Goal: Navigation & Orientation: Find specific page/section

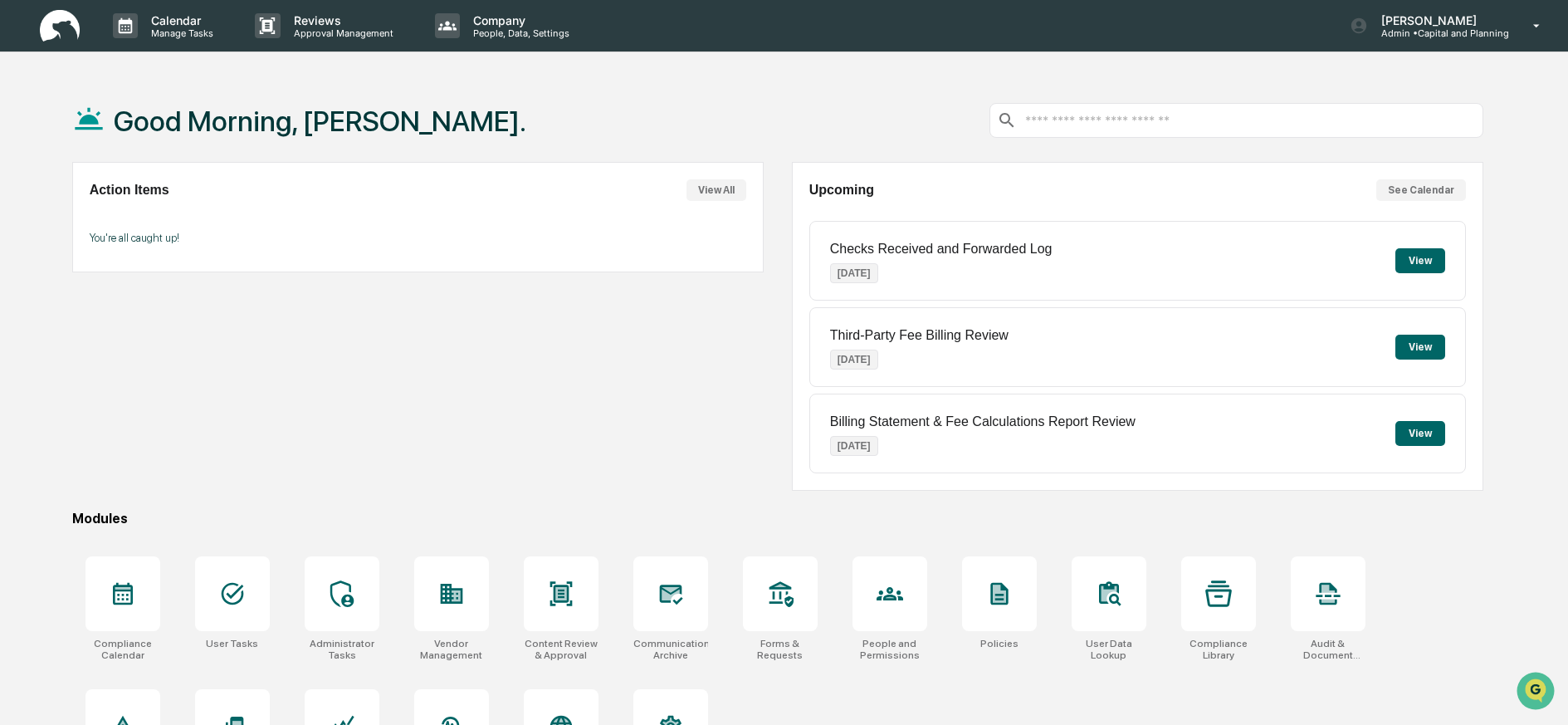
scroll to position [95, 0]
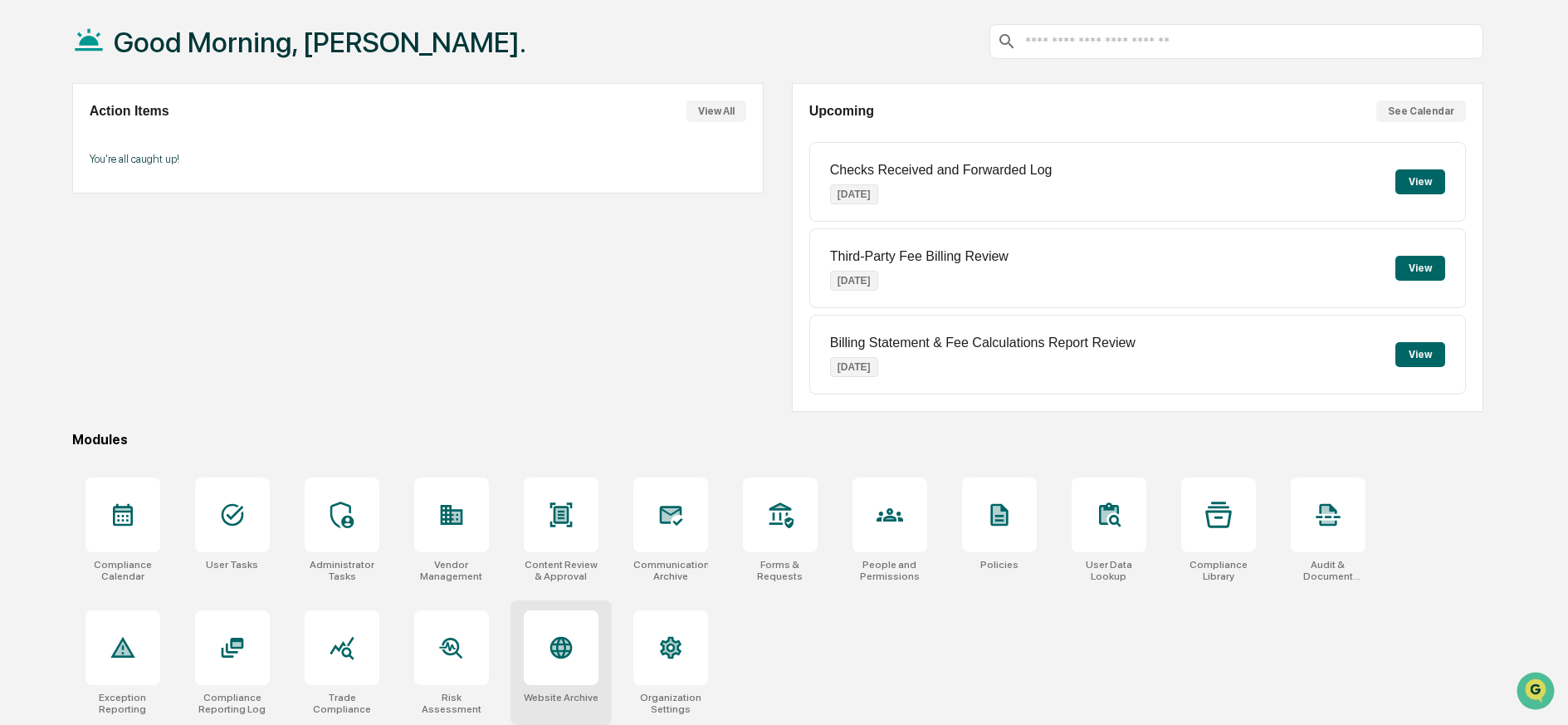
click at [562, 637] on icon at bounding box center [561, 648] width 23 height 23
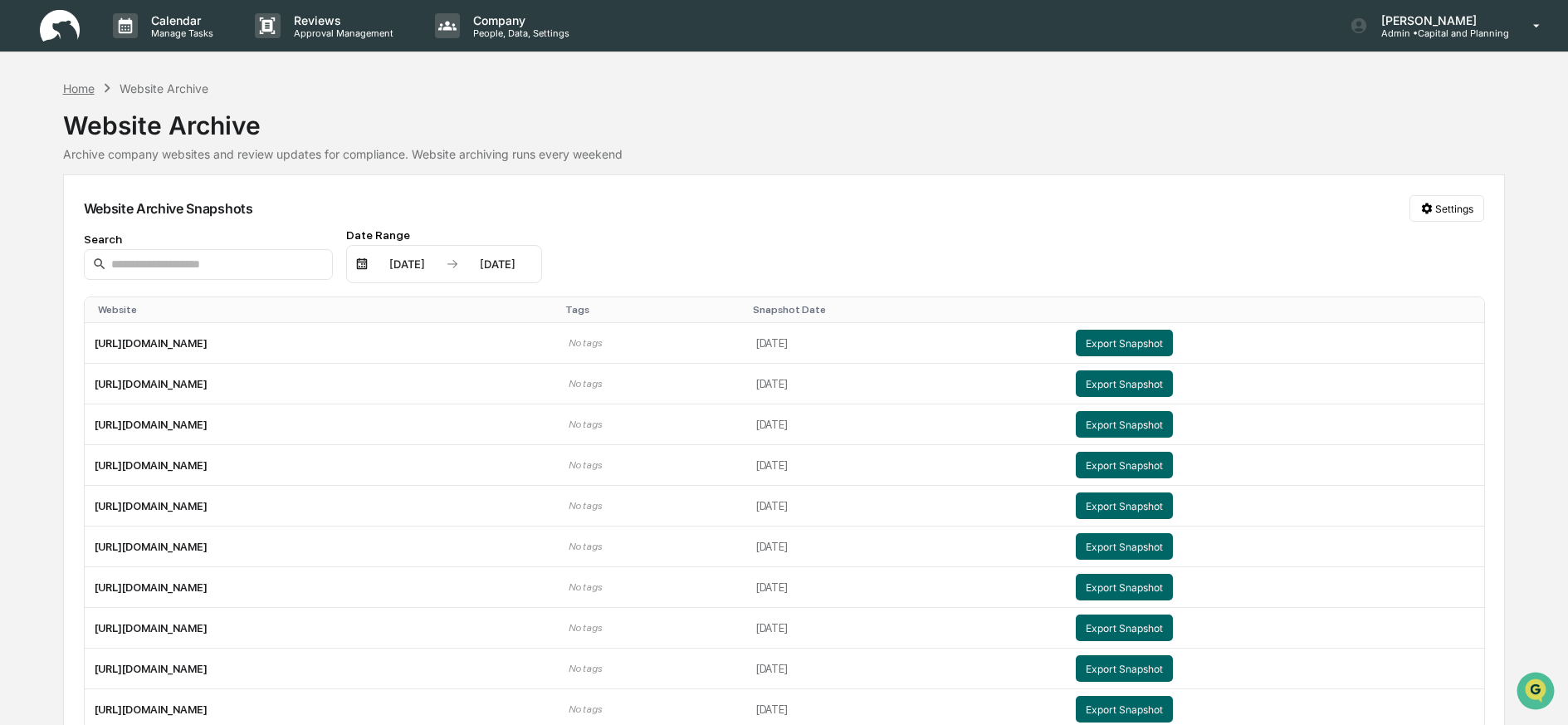
click at [81, 89] on div "Home" at bounding box center [79, 88] width 32 height 14
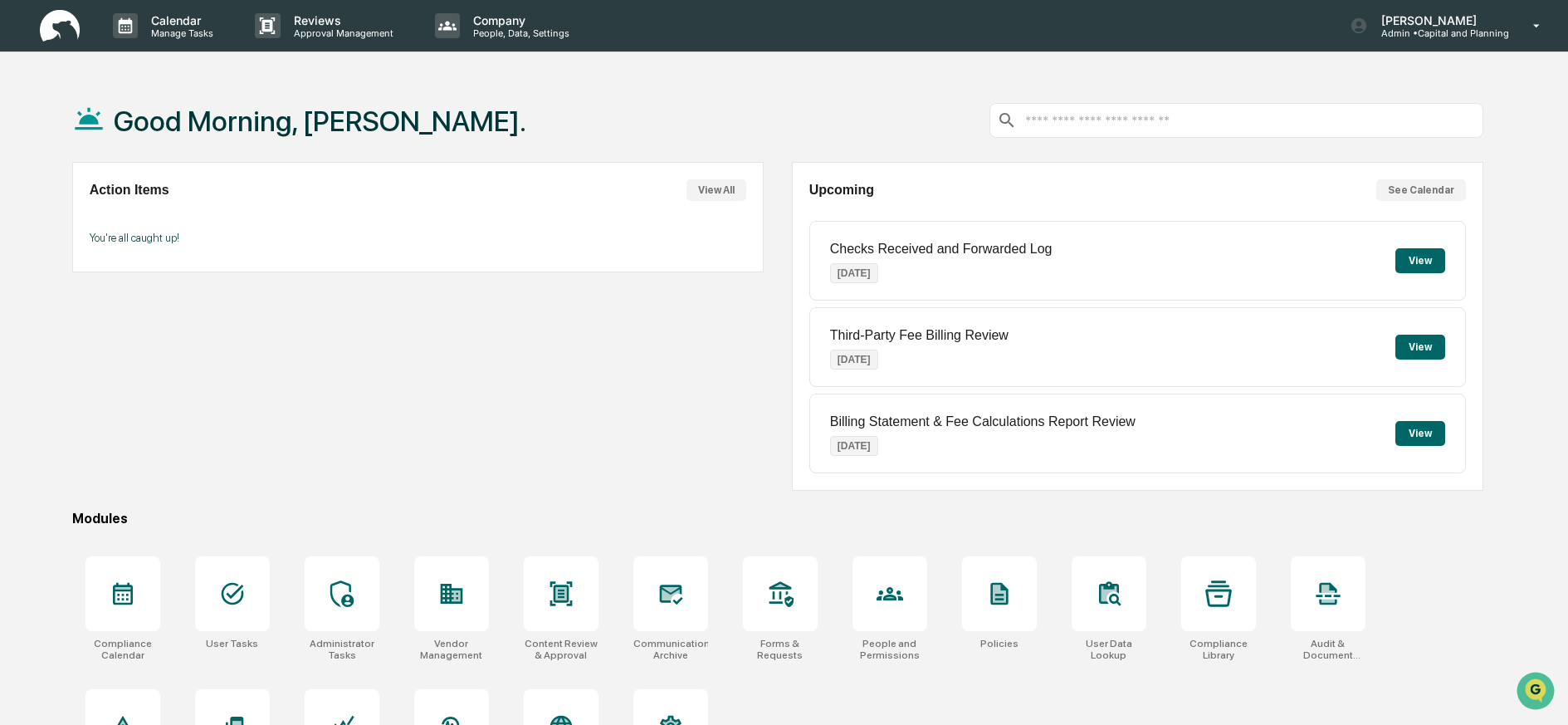
scroll to position [95, 0]
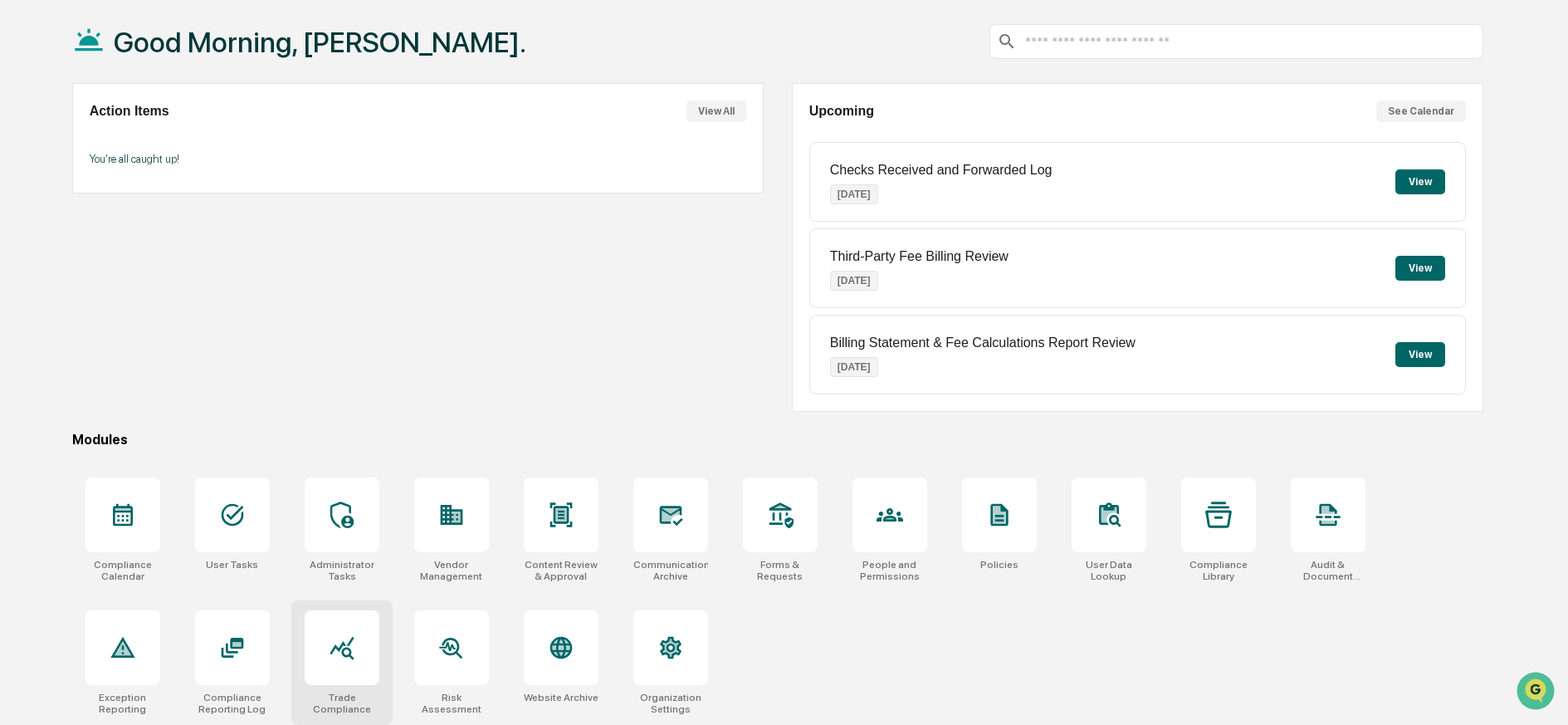
click at [350, 637] on icon at bounding box center [342, 648] width 24 height 23
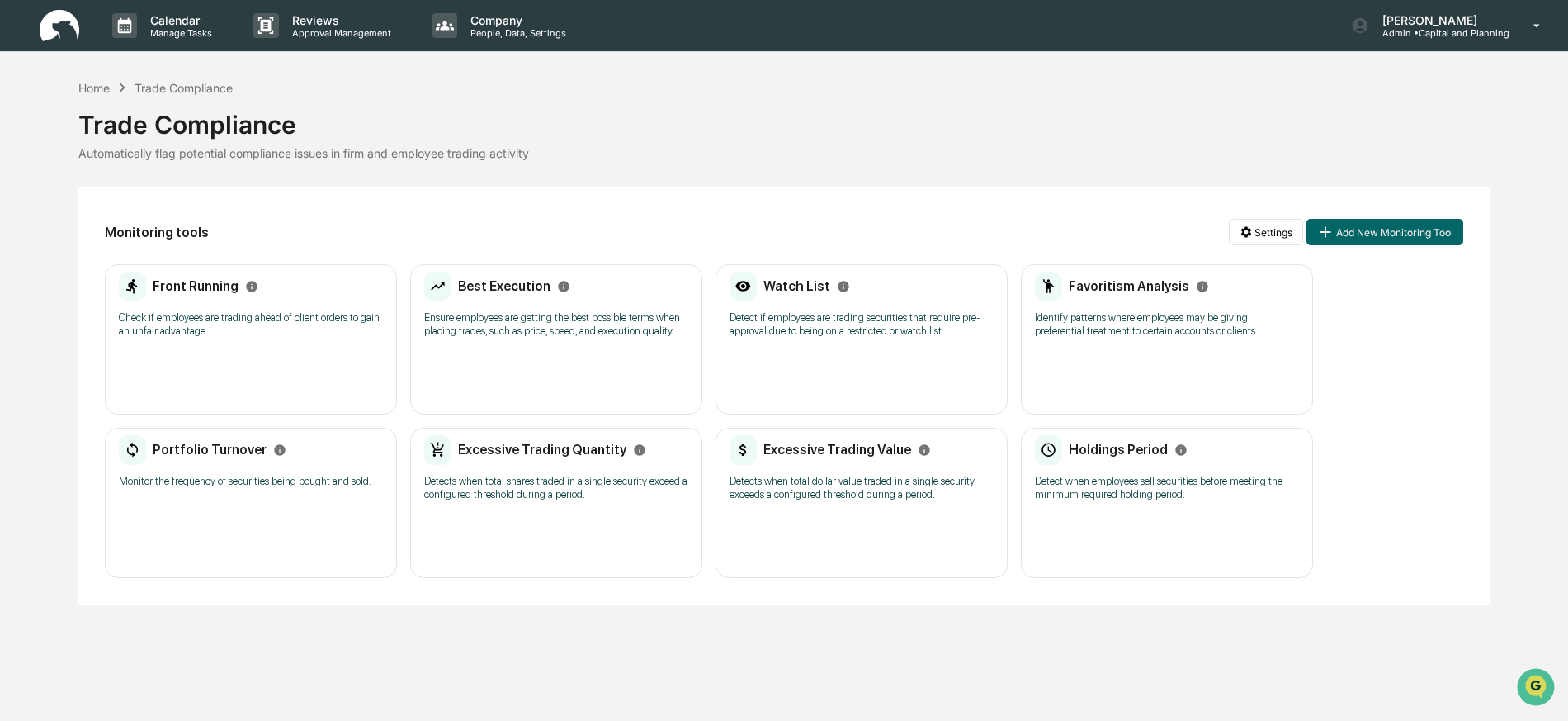
click at [242, 477] on p "Monitor the frequency of securities being bought and sold." at bounding box center [251, 481] width 264 height 13
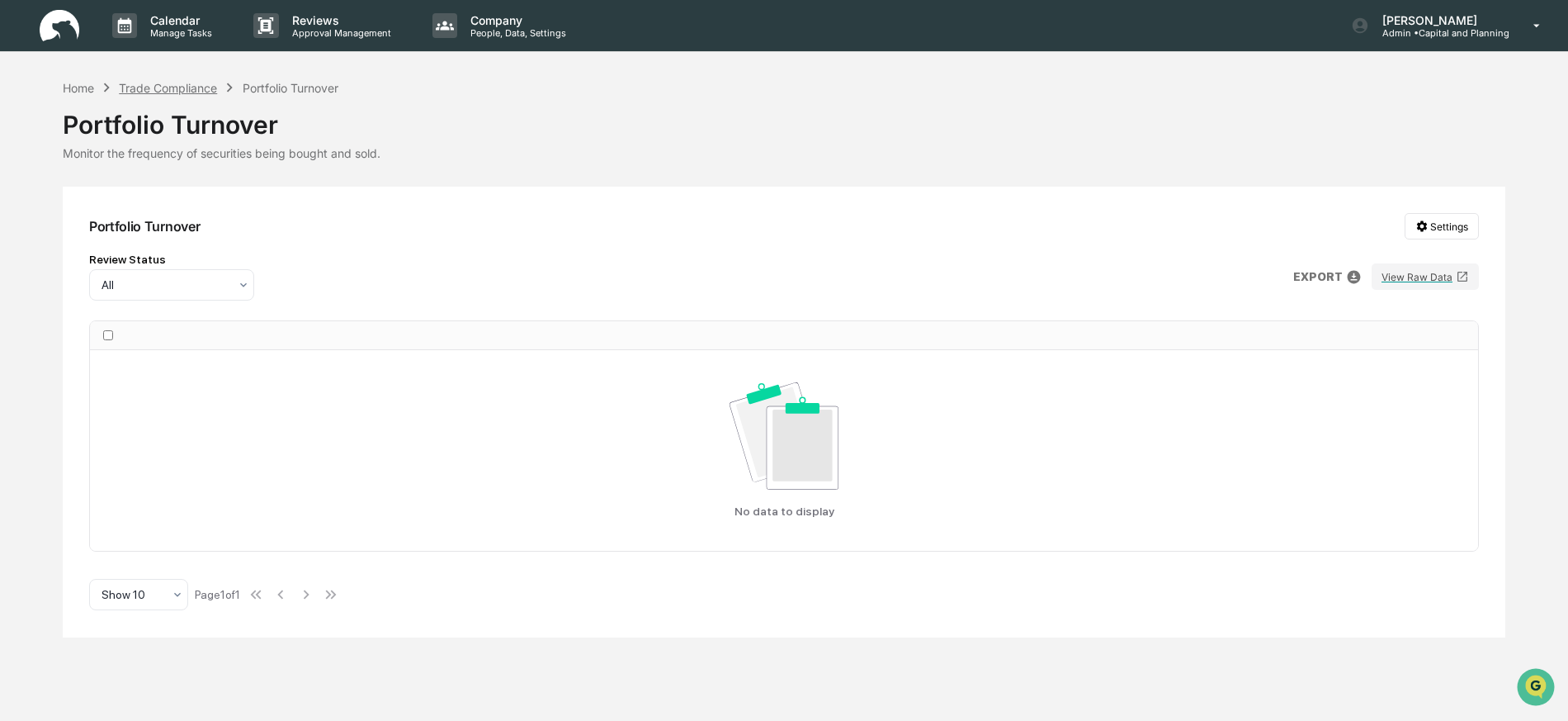
click at [202, 90] on div "Trade Compliance" at bounding box center [168, 88] width 98 height 14
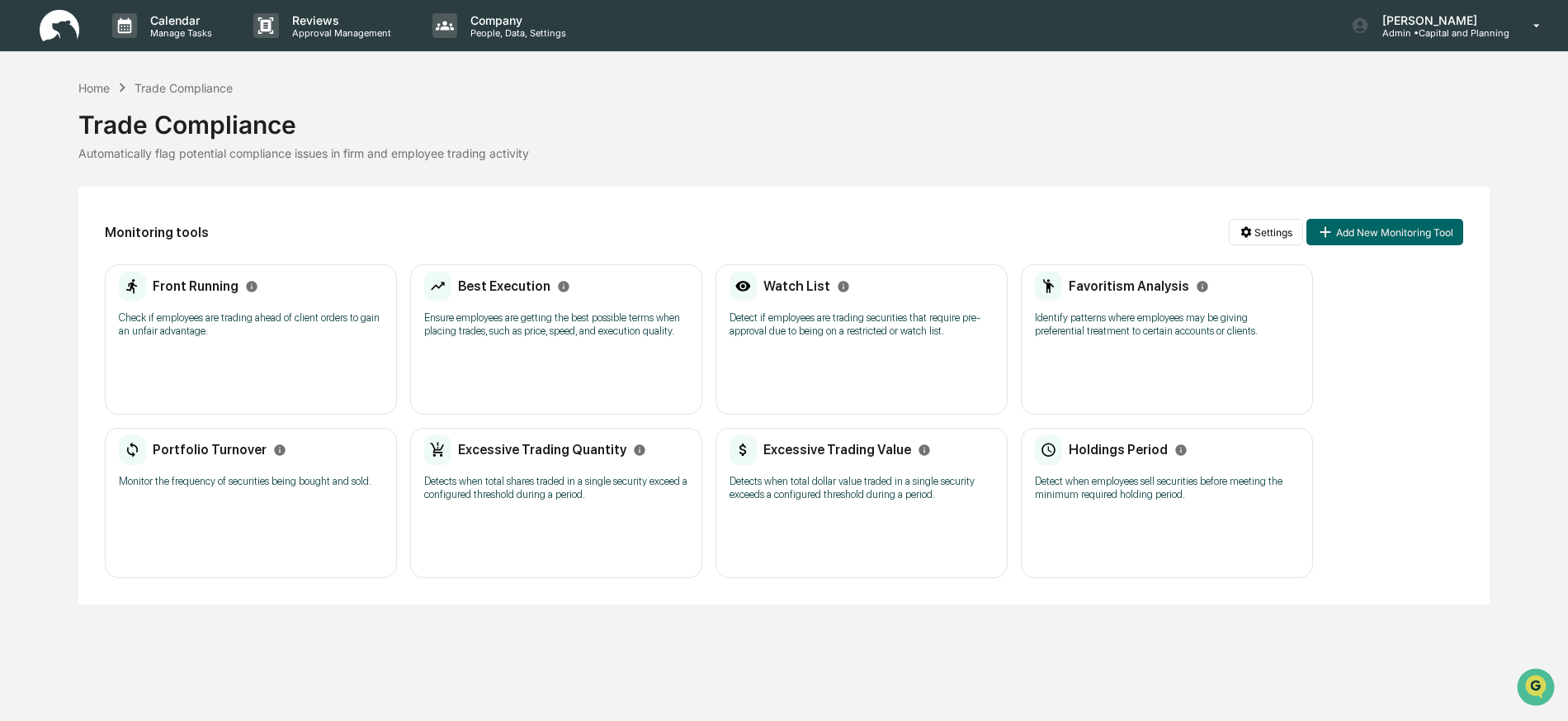
click at [206, 341] on div "Front Running Check if employees are trading ahead of client orders to gain an …" at bounding box center [251, 310] width 264 height 77
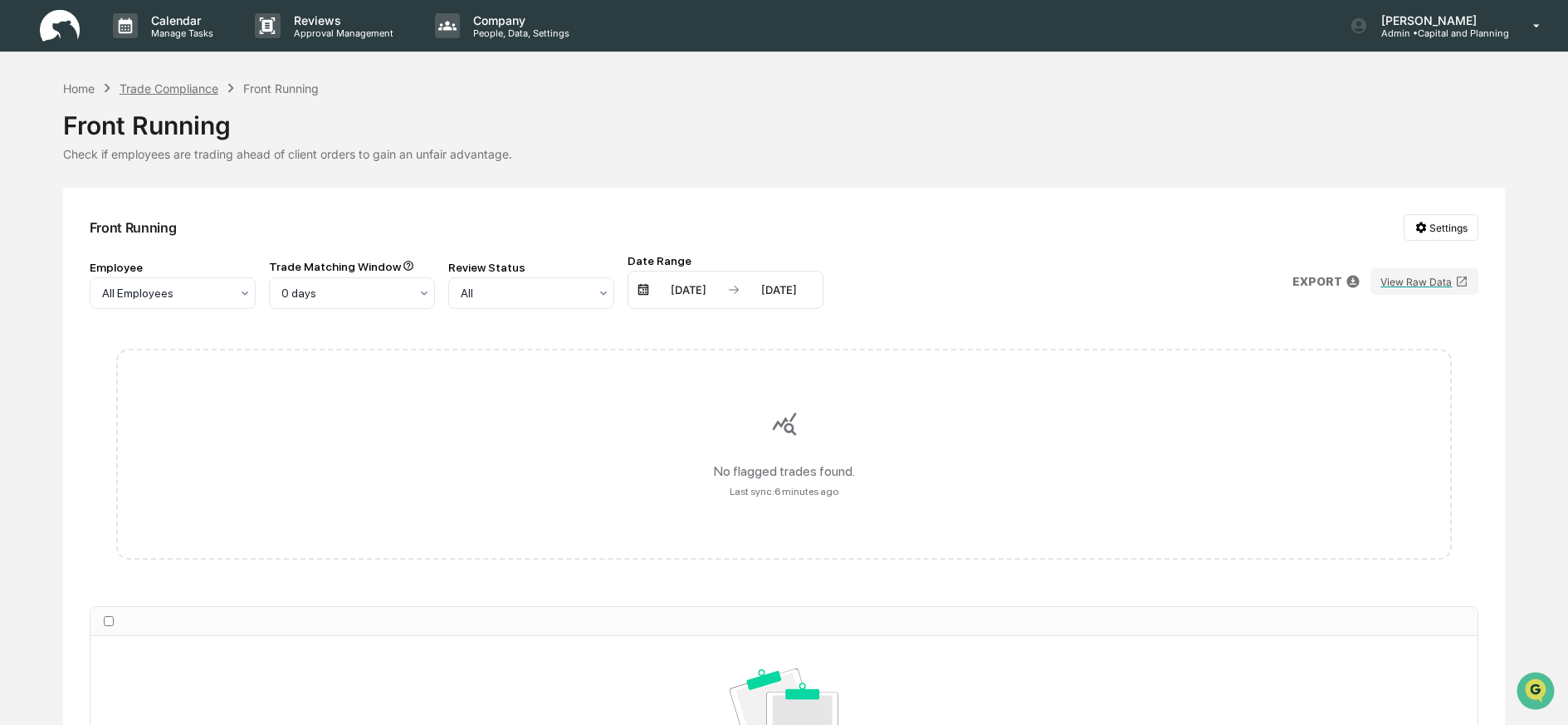
click at [192, 87] on div "Trade Compliance" at bounding box center [169, 88] width 99 height 14
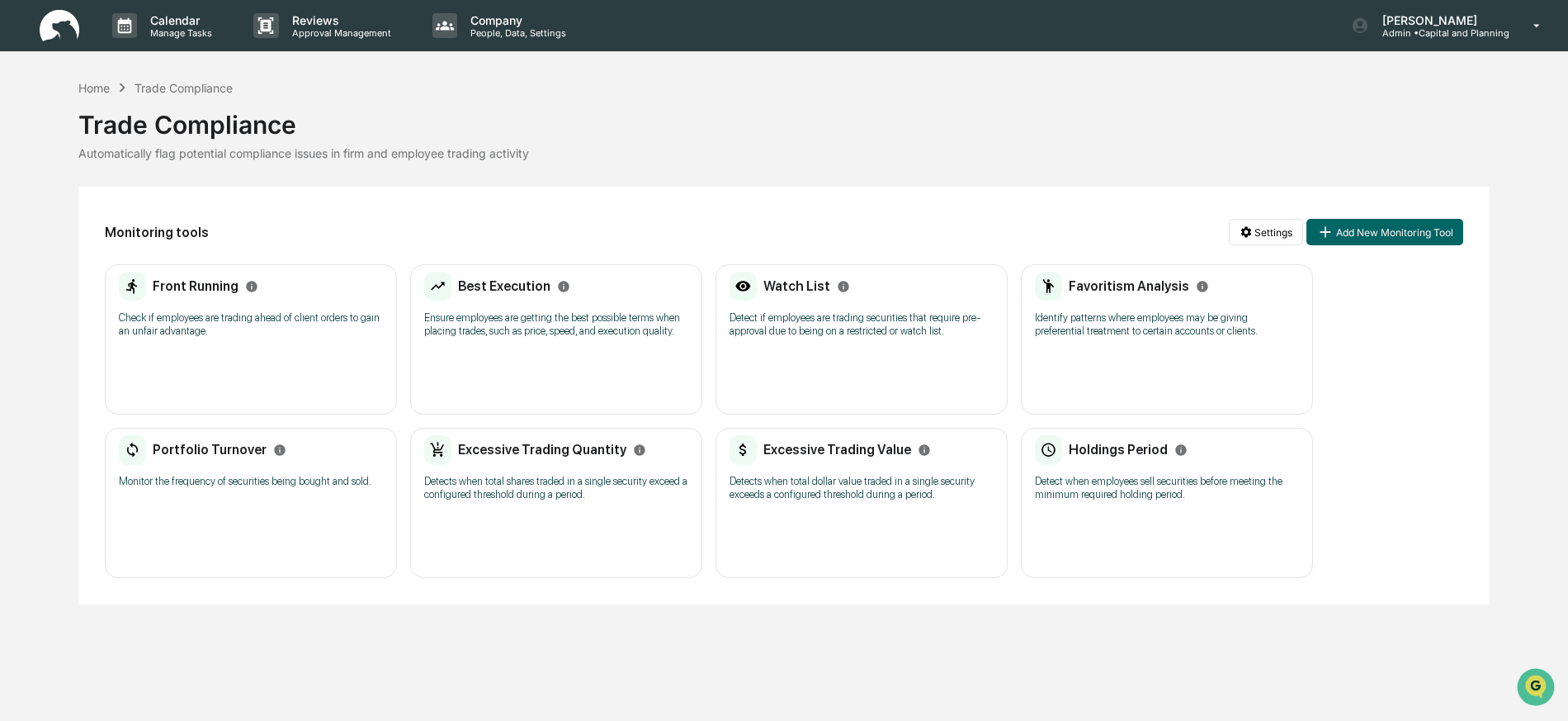
click at [1128, 330] on p "Identify patterns where employees may be giving preferential treatment to certa…" at bounding box center [1167, 324] width 264 height 27
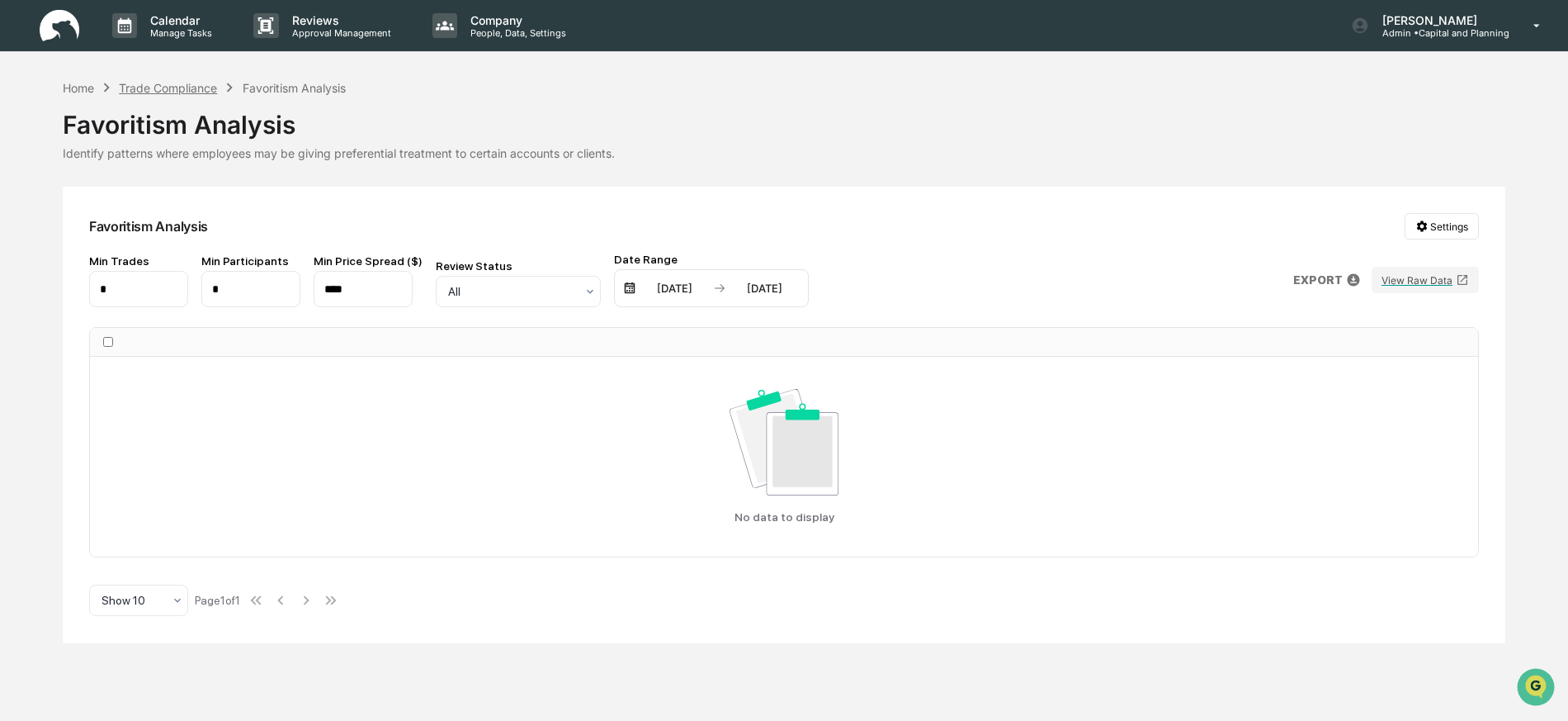
click at [148, 89] on div "Trade Compliance" at bounding box center [168, 88] width 98 height 14
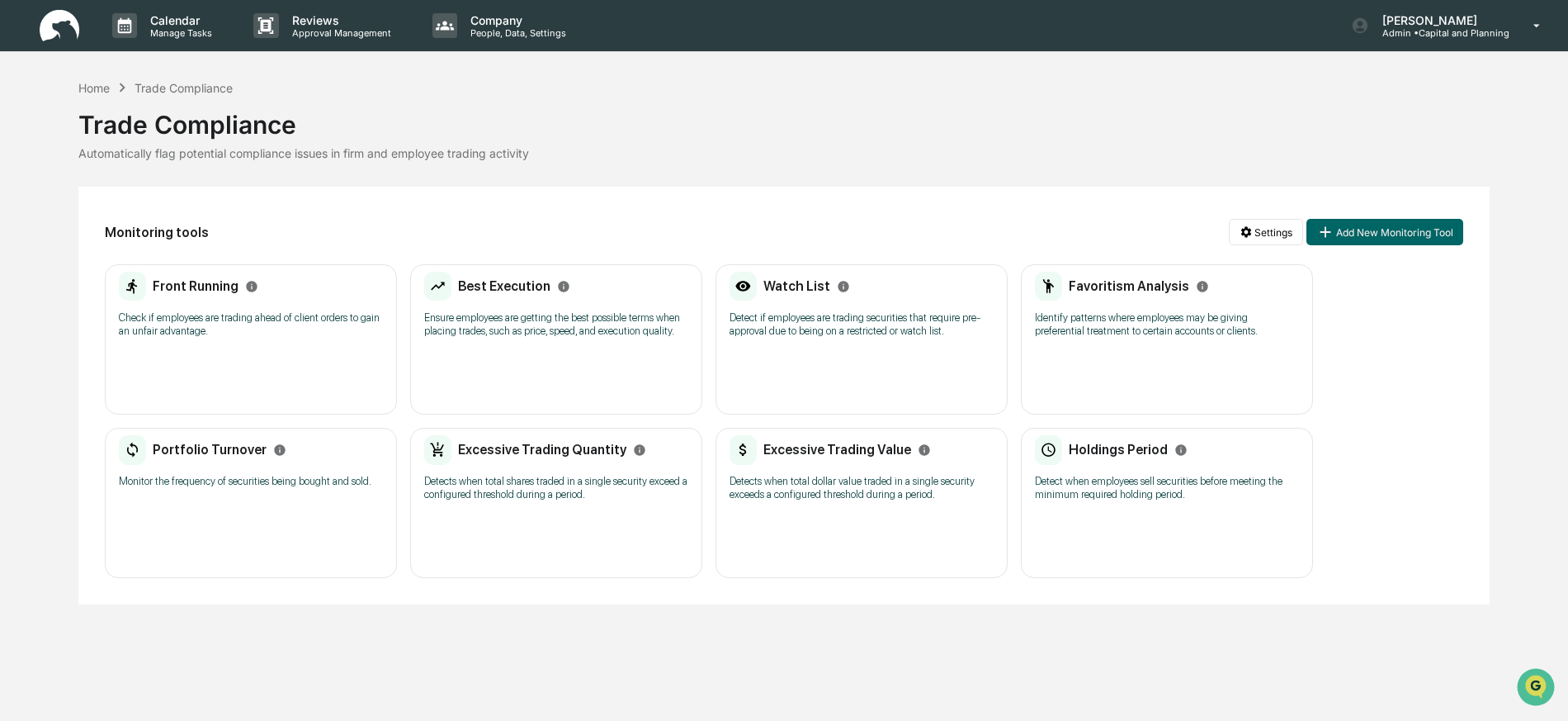
click at [1110, 483] on p "Detect when employees sell securities before meeting the minimum required holdi…" at bounding box center [1167, 488] width 264 height 27
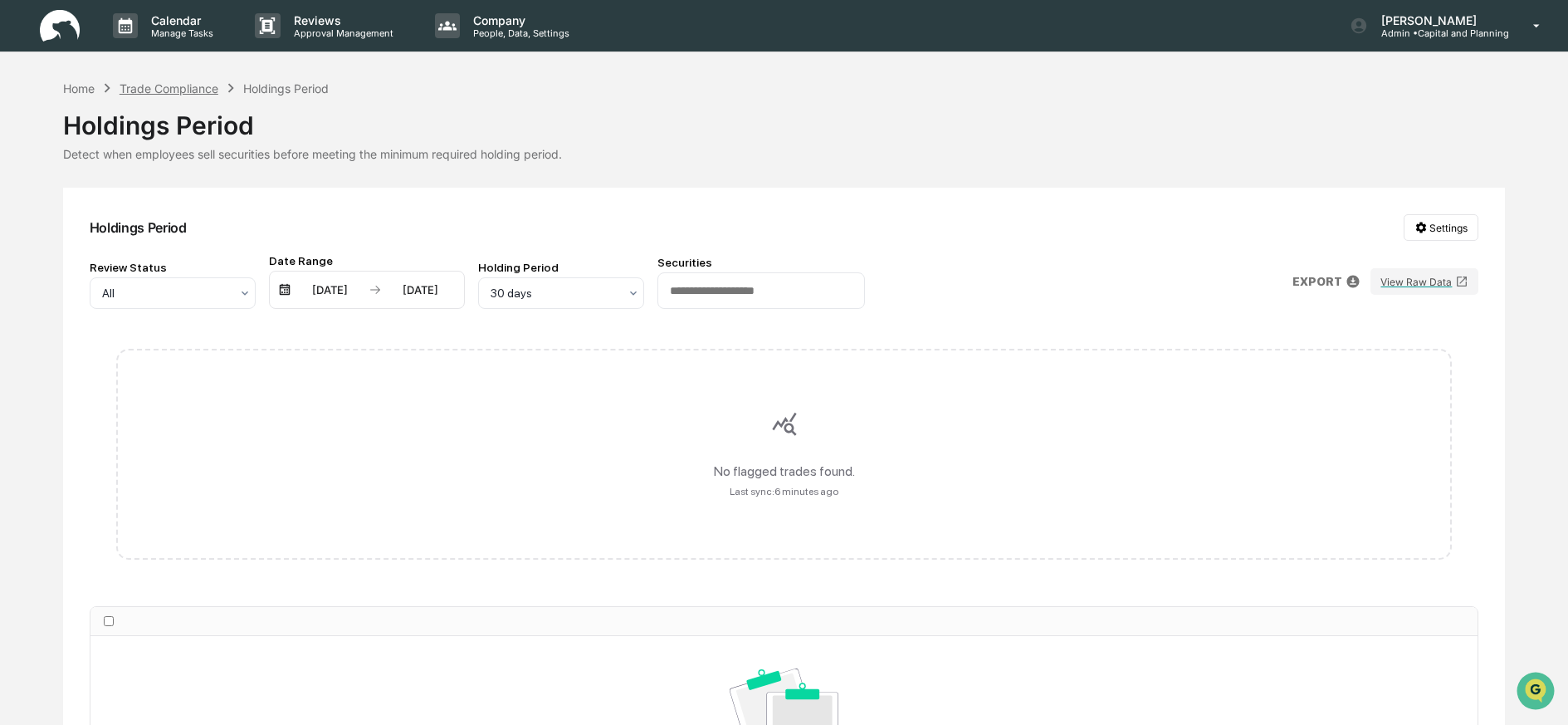
click at [176, 88] on div "Trade Compliance" at bounding box center [169, 88] width 99 height 14
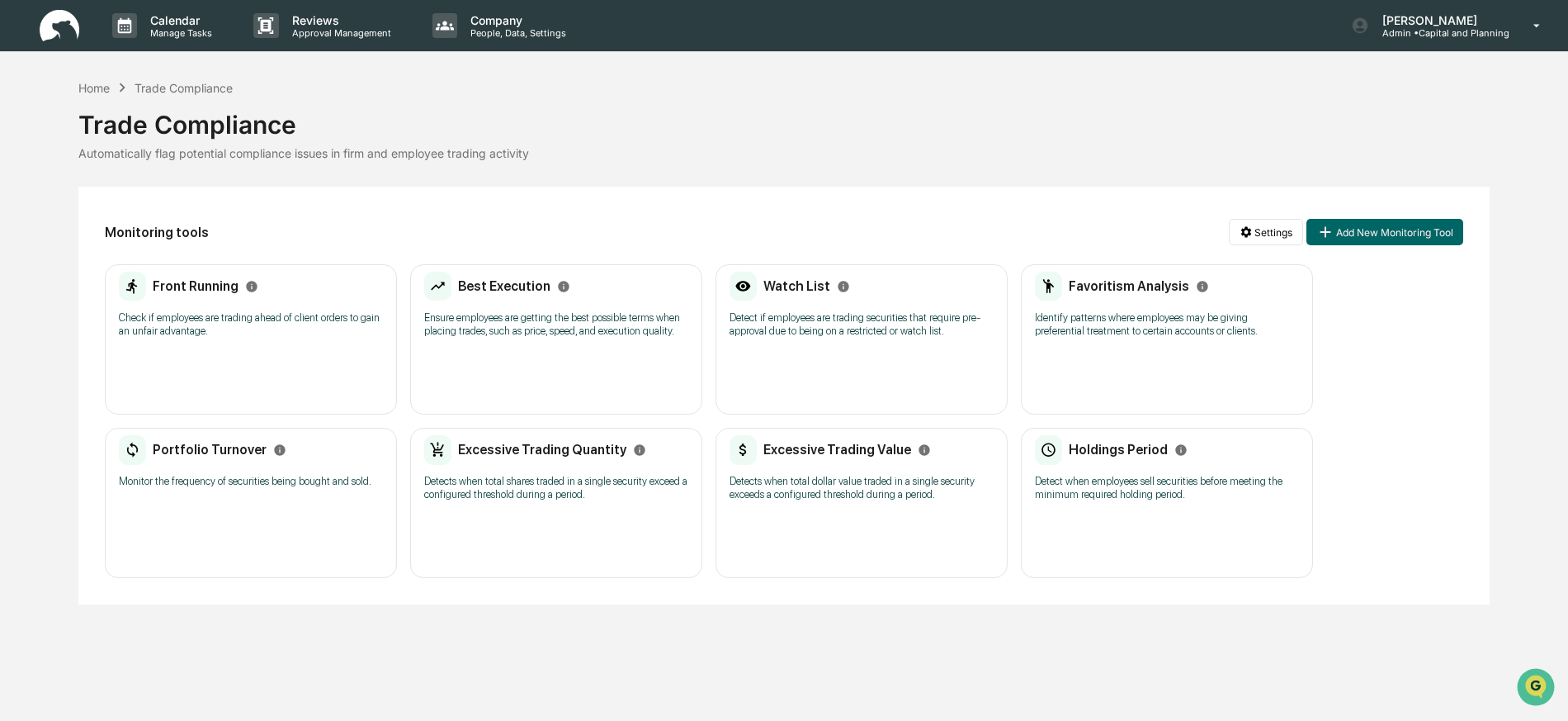
click at [820, 471] on div "Excessive Trading Value Detects when total dollar value traded in a single secu…" at bounding box center [862, 474] width 264 height 77
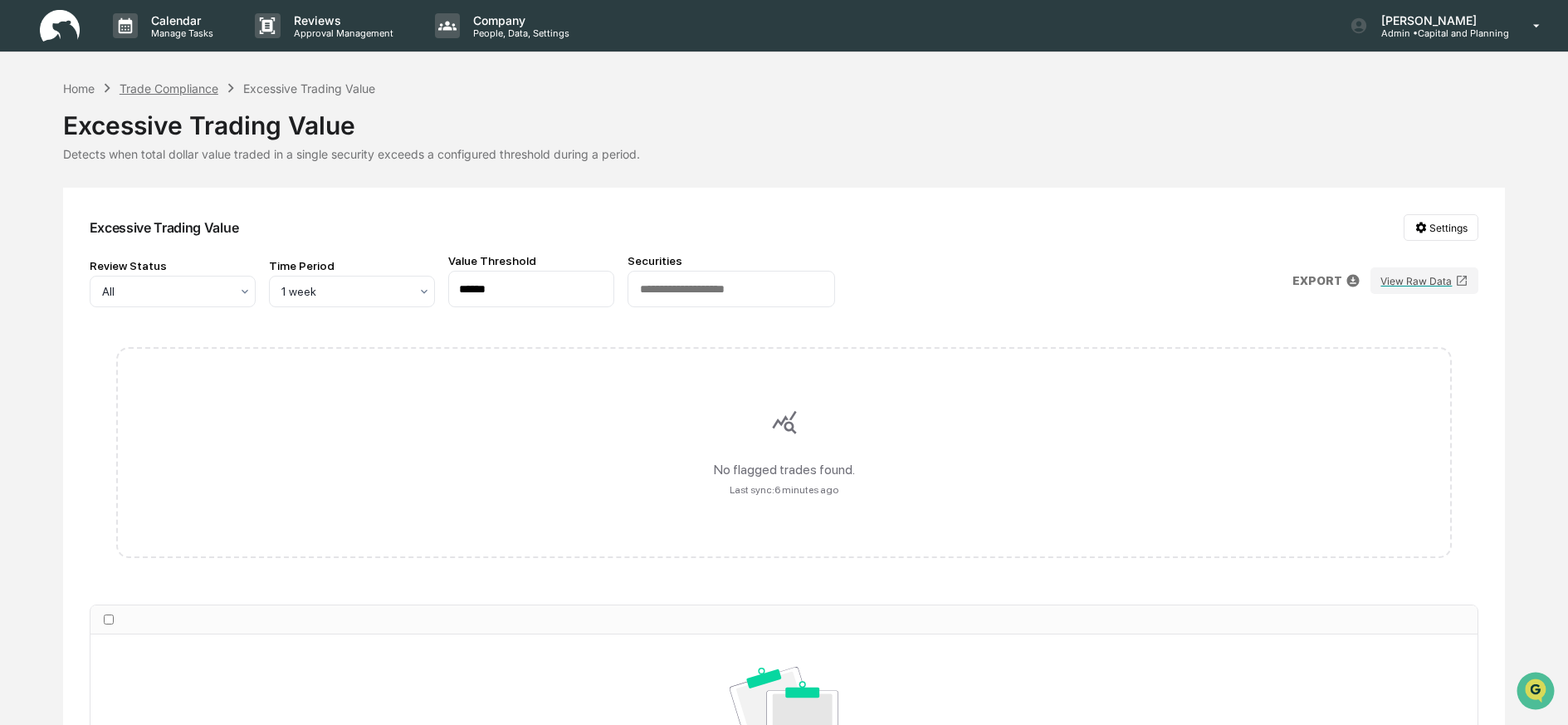
click at [187, 82] on div "Trade Compliance" at bounding box center [169, 88] width 99 height 14
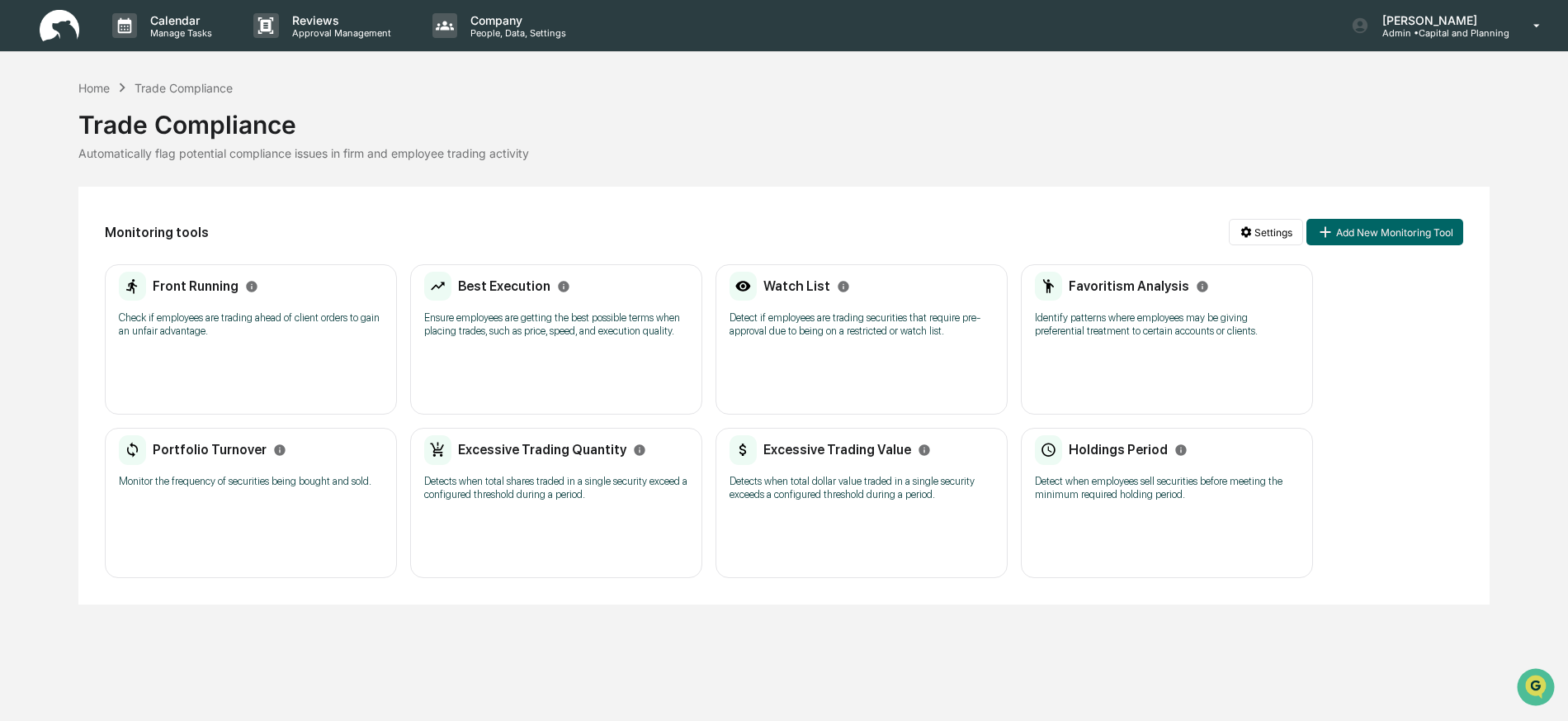
click at [507, 324] on p "Ensure employees are getting the best possible terms when placing trades, such …" at bounding box center [556, 324] width 264 height 27
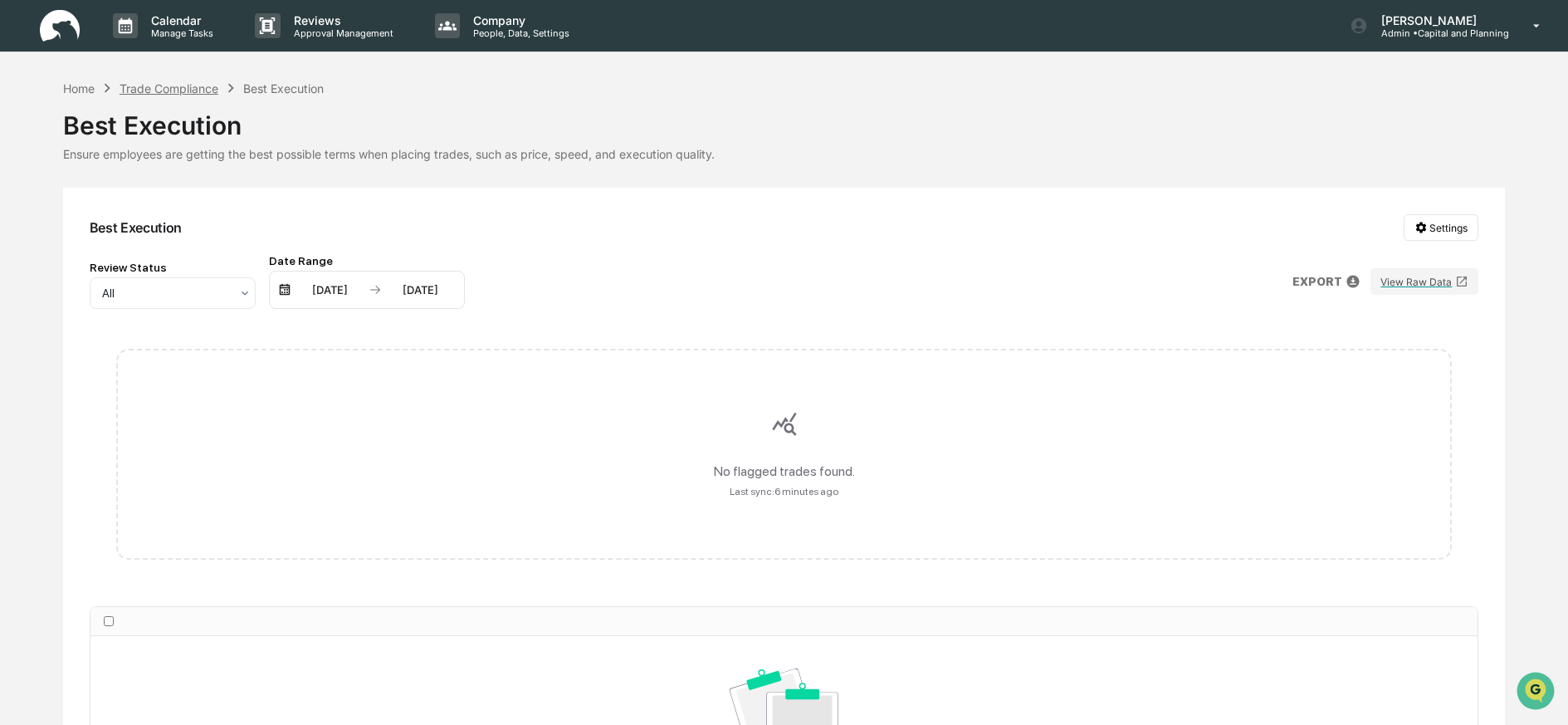
click at [179, 87] on div "Trade Compliance" at bounding box center [169, 88] width 99 height 14
